Goal: Task Accomplishment & Management: Complete application form

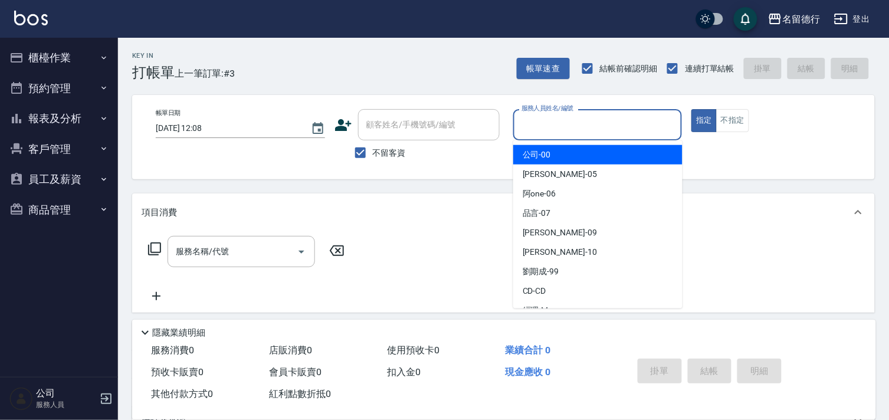
click at [549, 127] on input "服務人員姓名/編號" at bounding box center [598, 124] width 159 height 21
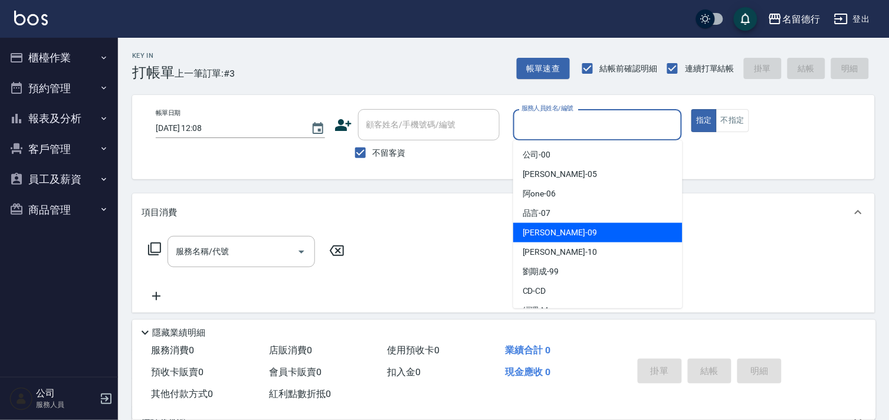
click at [539, 237] on span "[PERSON_NAME] -09" at bounding box center [560, 233] width 74 height 12
type input "[PERSON_NAME]-09"
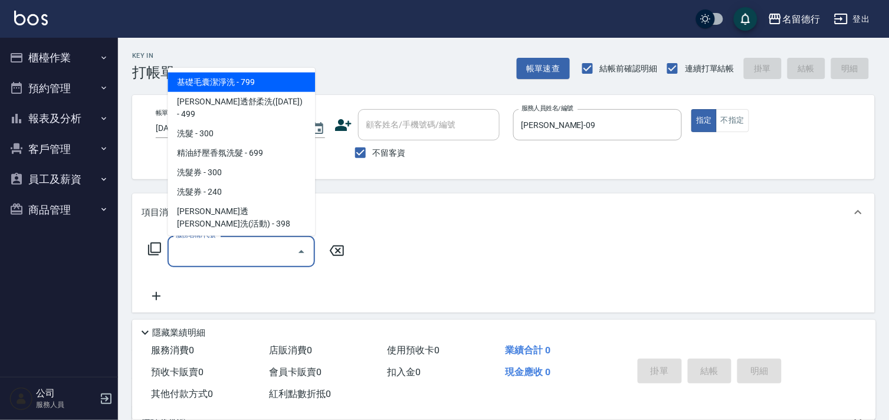
click at [236, 251] on input "服務名稱/代號" at bounding box center [232, 251] width 119 height 21
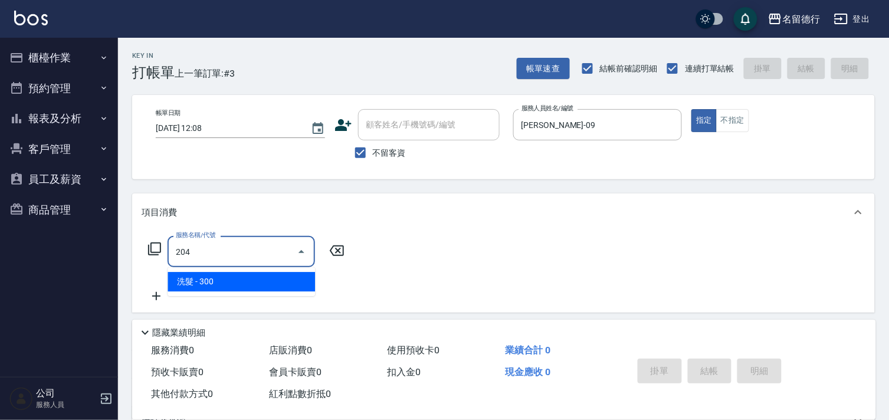
click at [229, 279] on span "洗髮 - 300" at bounding box center [242, 281] width 148 height 19
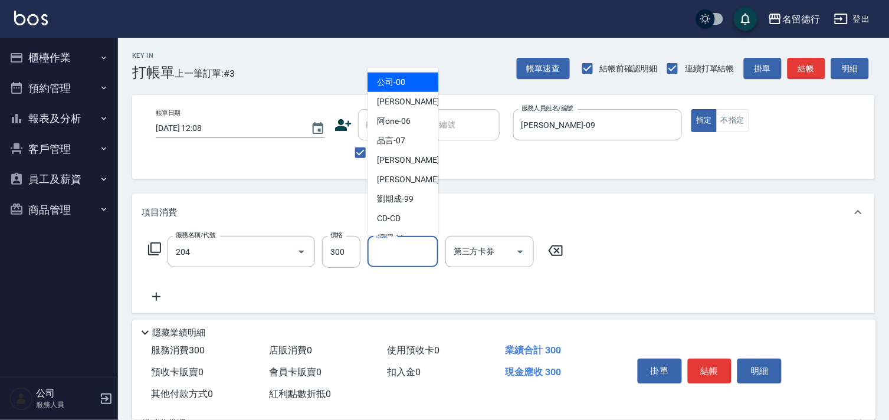
type input "洗髮(204)"
click at [392, 246] on div "洗髮-1 洗髮-1" at bounding box center [403, 251] width 71 height 31
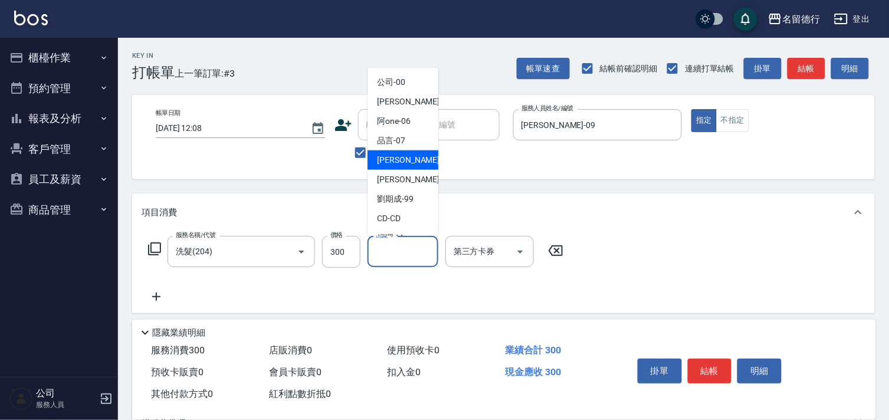
click at [392, 168] on div "[PERSON_NAME] -09" at bounding box center [403, 159] width 71 height 19
type input "[PERSON_NAME]-09"
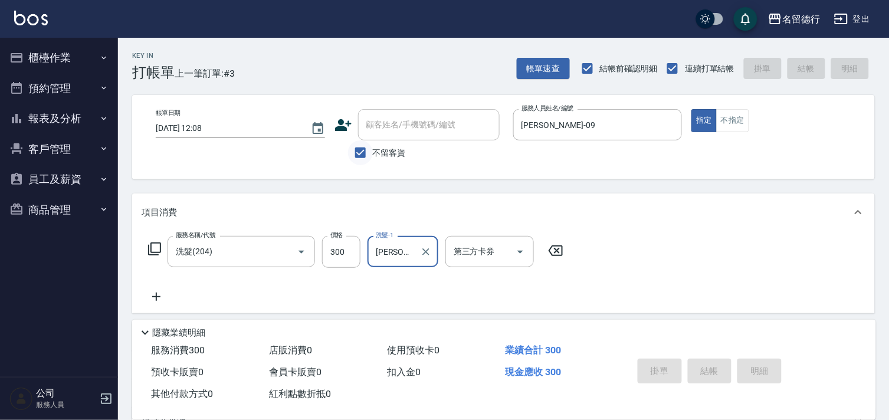
type input "[DATE] 12:53"
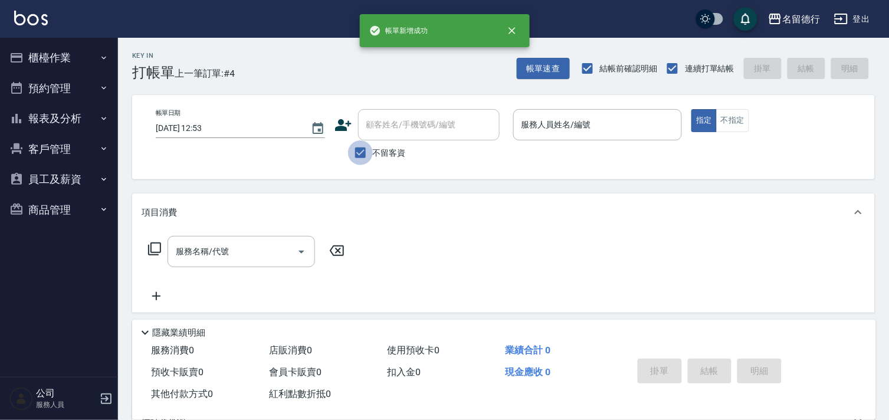
click at [359, 150] on input "不留客資" at bounding box center [360, 152] width 25 height 25
checkbox input "false"
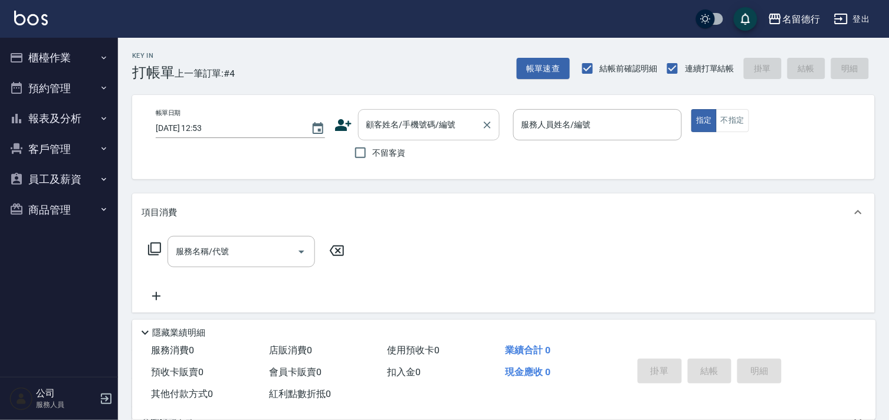
click at [379, 119] on div "顧客姓名/手機號碼/編號 顧客姓名/手機號碼/編號" at bounding box center [429, 124] width 142 height 31
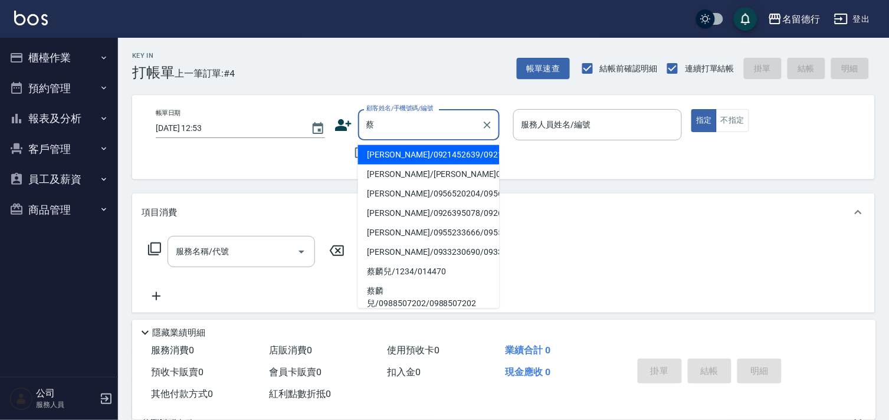
click at [387, 204] on li "[PERSON_NAME]/0956520204/0956520204" at bounding box center [429, 193] width 142 height 19
type input "[PERSON_NAME]/0956520204/0956520204"
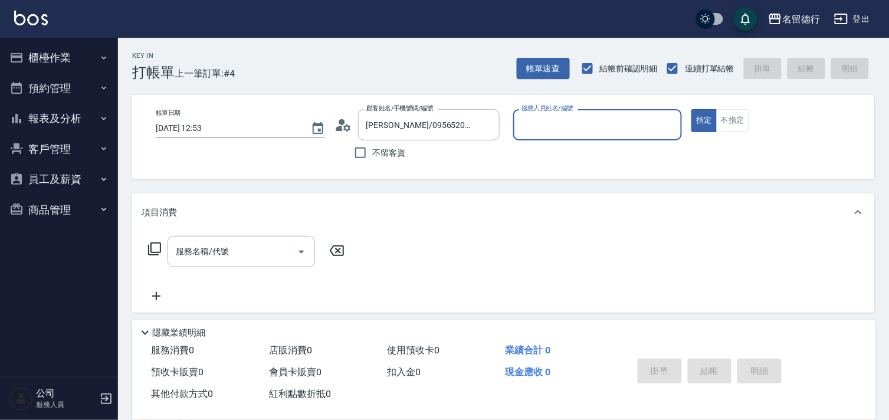
click at [534, 122] on input "服務人員姓名/編號" at bounding box center [598, 124] width 159 height 21
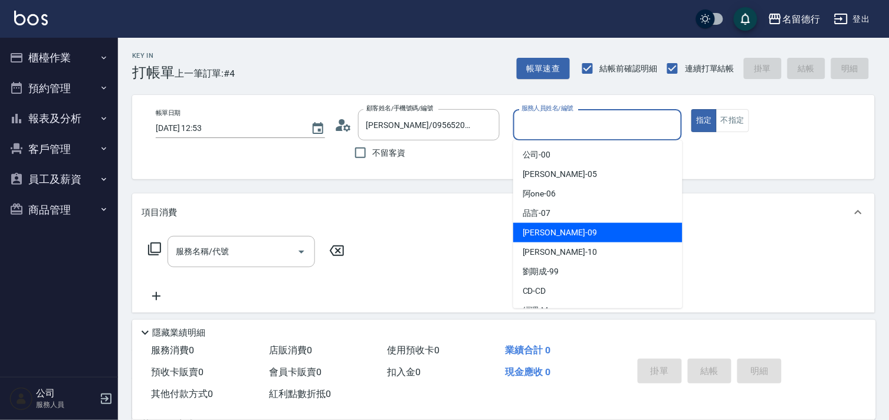
click at [528, 230] on span "[PERSON_NAME] -09" at bounding box center [560, 233] width 74 height 12
type input "[PERSON_NAME]-09"
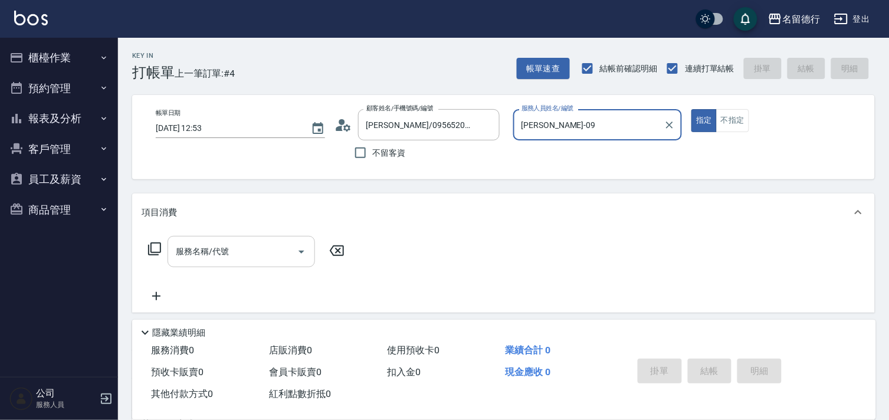
click at [218, 246] on div "服務名稱/代號 服務名稱/代號" at bounding box center [242, 251] width 148 height 31
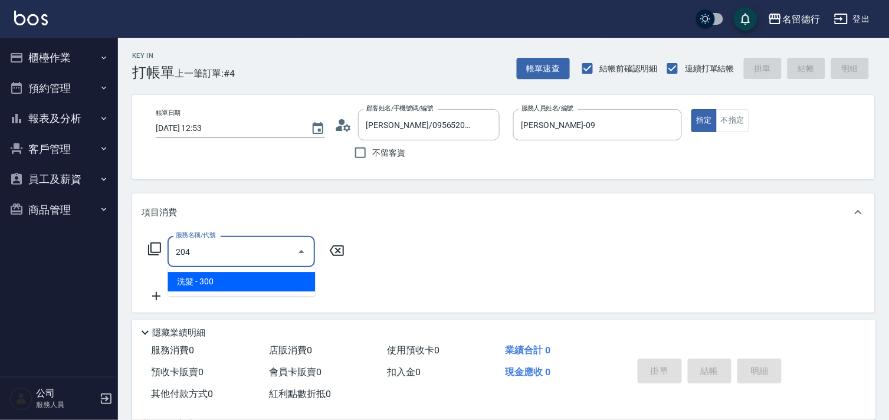
click at [239, 291] on ul "洗髮 - 300" at bounding box center [242, 281] width 148 height 29
click at [245, 286] on span "洗髮 - 300" at bounding box center [242, 281] width 148 height 19
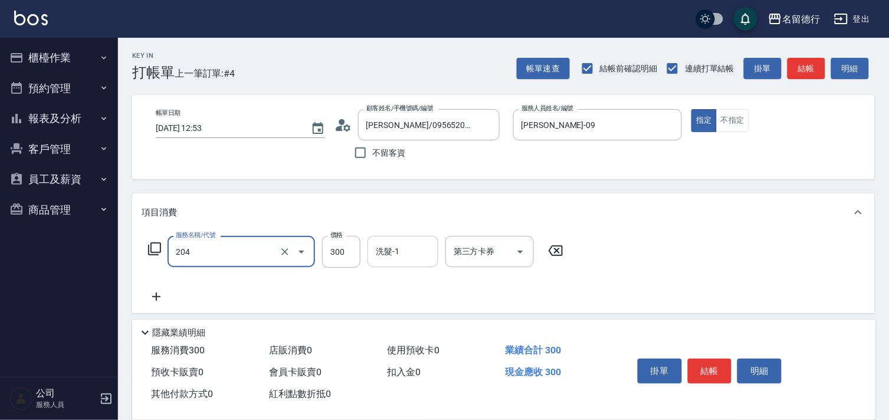
type input "洗髮(204)"
click at [397, 248] on input "洗髮-1" at bounding box center [403, 251] width 60 height 21
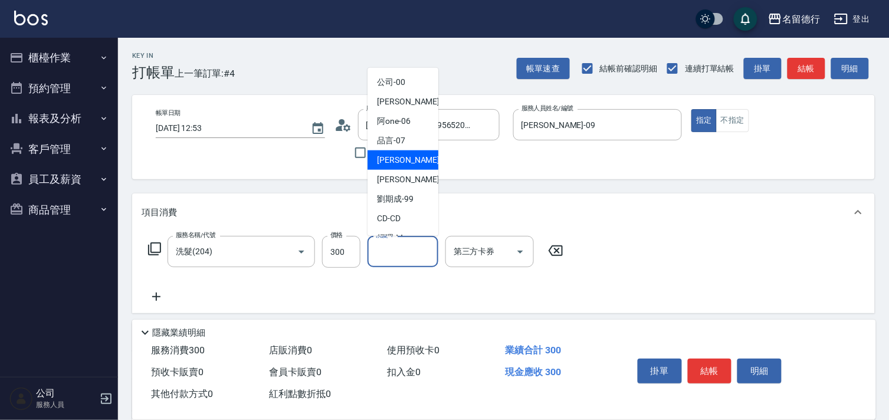
click at [386, 163] on span "[PERSON_NAME] -09" at bounding box center [414, 160] width 74 height 12
type input "[PERSON_NAME]-09"
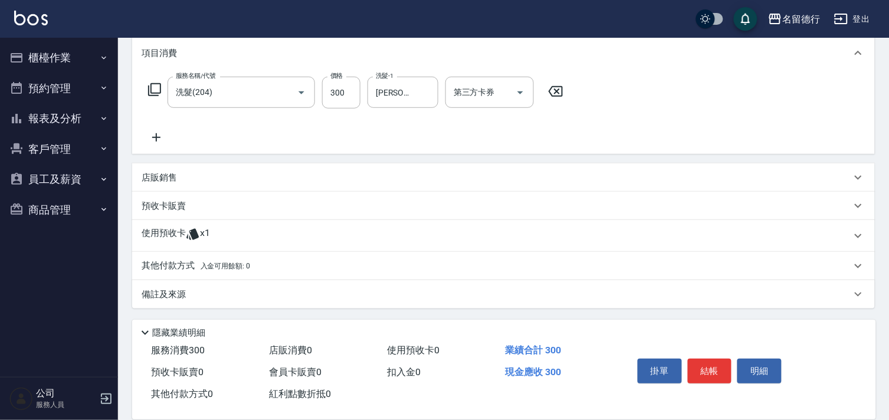
click at [150, 232] on p "使用預收卡" at bounding box center [164, 236] width 44 height 18
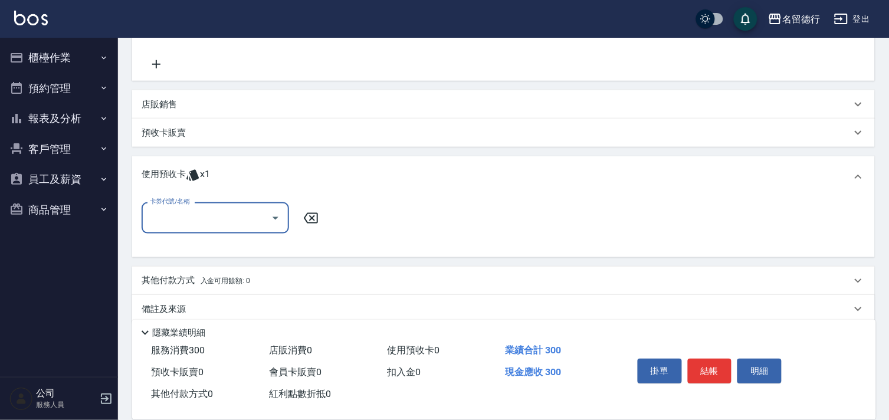
scroll to position [233, 0]
click at [201, 217] on input "卡券代號/名稱" at bounding box center [206, 217] width 119 height 21
click at [211, 243] on div "113剪髮卡10次預收 剩餘1張" at bounding box center [216, 247] width 148 height 19
type input "113剪髮卡10次預收"
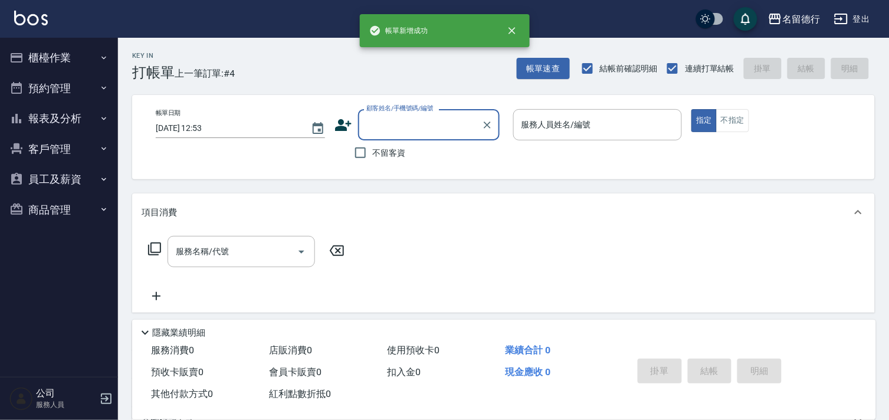
scroll to position [0, 0]
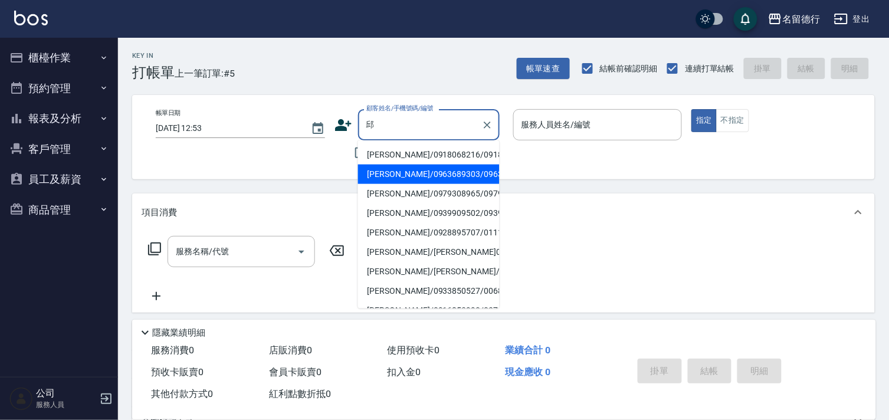
click at [408, 184] on li "[PERSON_NAME]/0963689303/0963689303" at bounding box center [429, 174] width 142 height 19
type input "[PERSON_NAME]/0963689303/0963689303"
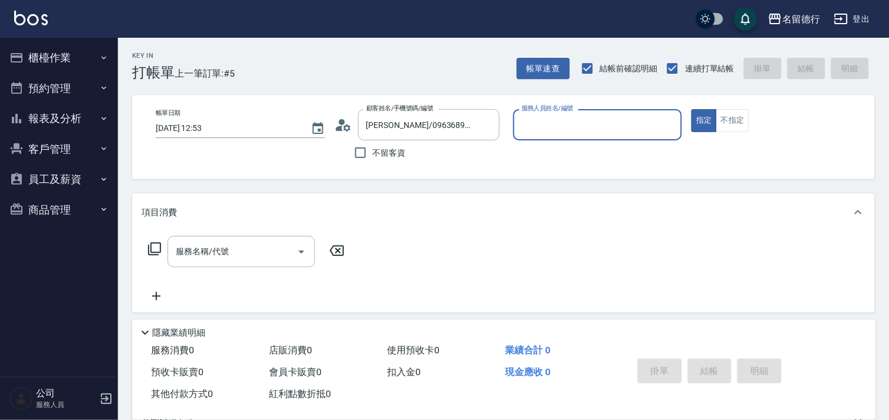
type input "婉如-10"
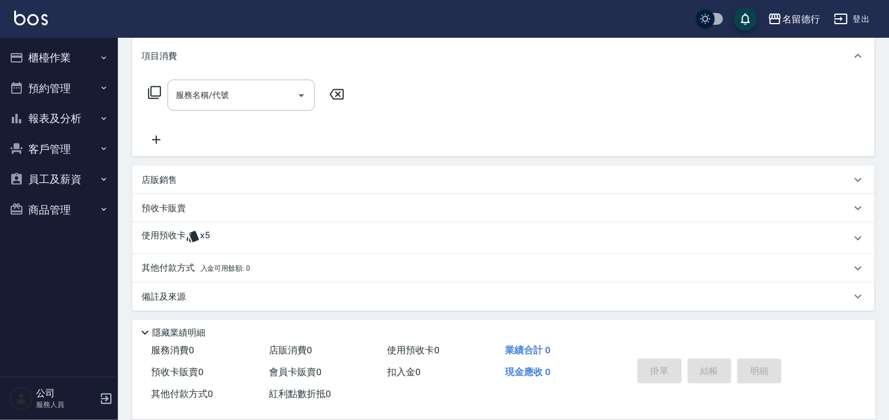
scroll to position [158, 0]
click at [198, 229] on icon at bounding box center [193, 235] width 14 height 14
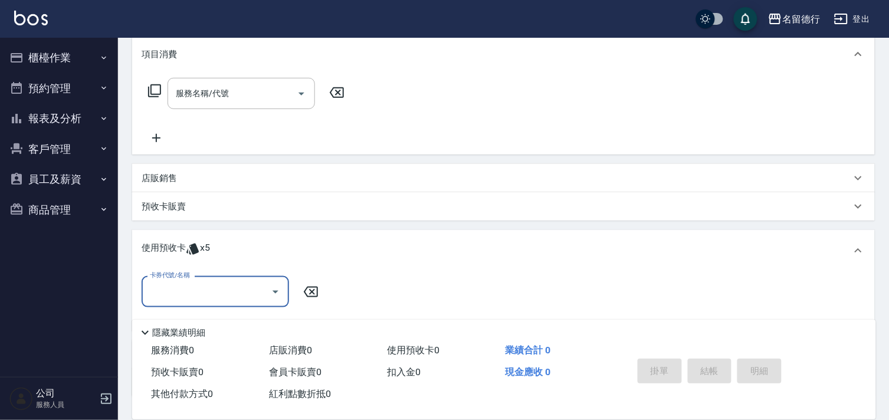
scroll to position [0, 0]
click at [196, 286] on input "卡券代號/名稱" at bounding box center [206, 291] width 119 height 21
click at [204, 319] on div "113剪髮卡10次預收 剩餘5張" at bounding box center [216, 321] width 148 height 19
type input "113剪髮卡10次預收"
type input "[DATE] 13:23"
